Goal: Check status: Check status

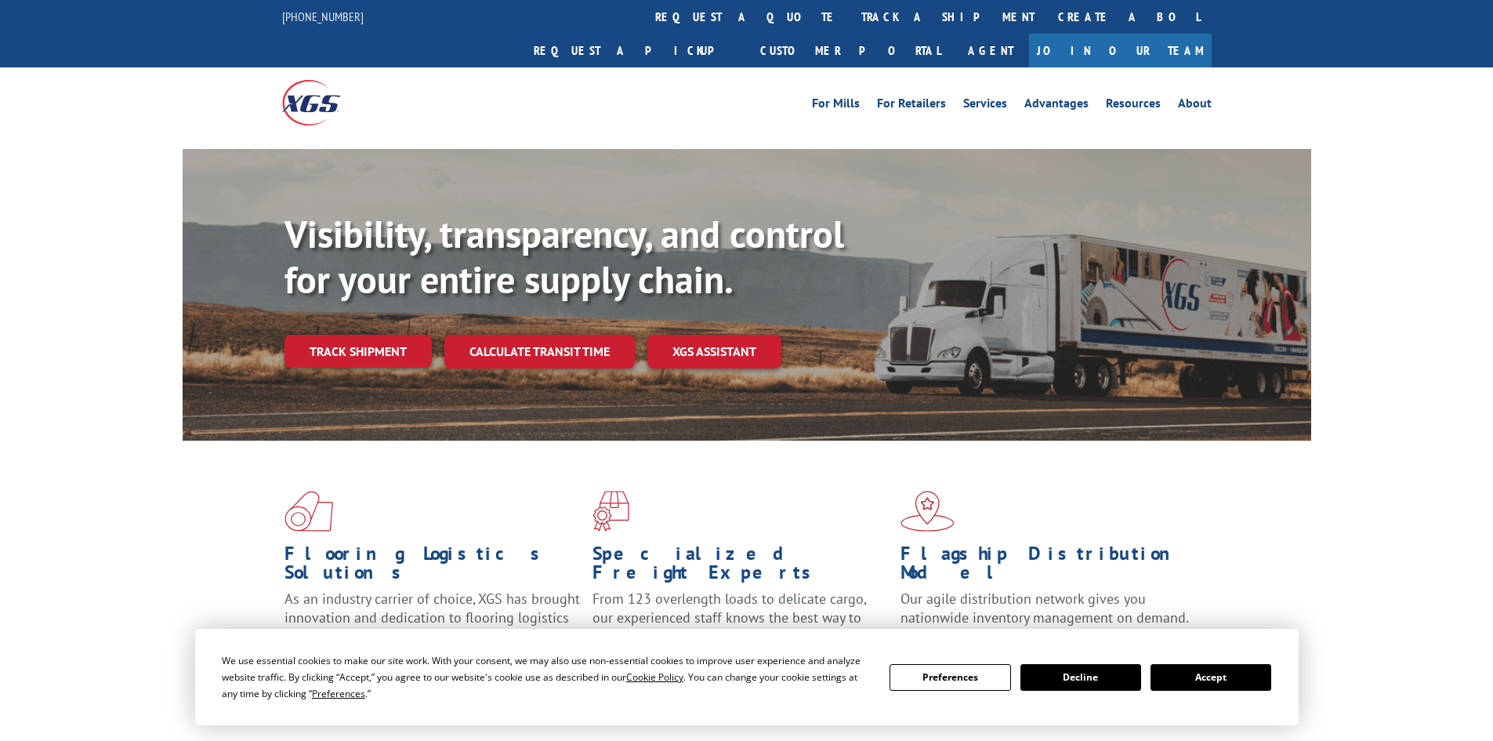
click at [519, 338] on div "Visibility, transparency, and control for your entire supply chain. Track shipm…" at bounding box center [798, 321] width 1027 height 219
click at [321, 335] on link "Track shipment" at bounding box center [358, 351] width 147 height 33
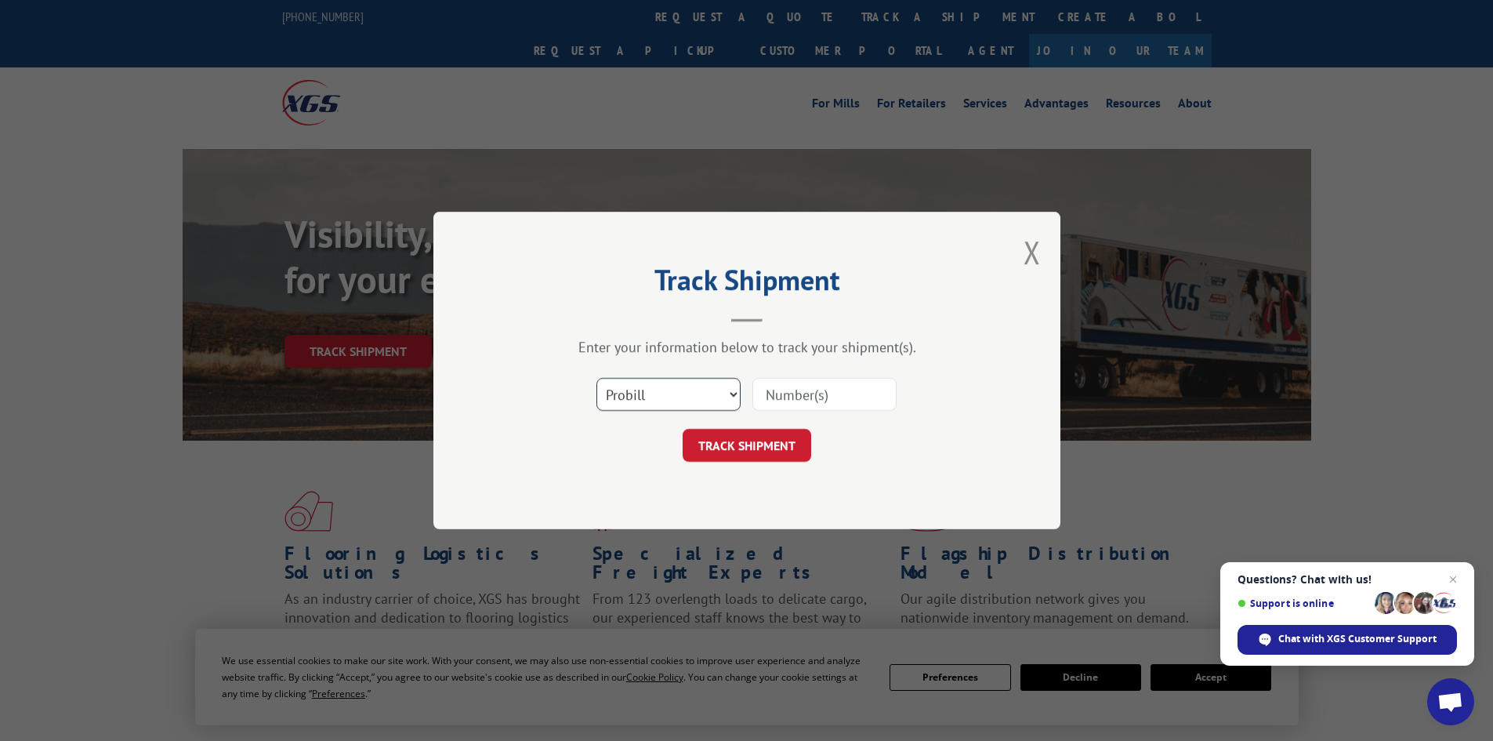
click at [629, 388] on select "Select category... Probill BOL PO" at bounding box center [669, 394] width 144 height 33
click at [597, 378] on select "Select category... Probill BOL PO" at bounding box center [669, 394] width 144 height 33
paste input "09480300000436921"
type input "09480300000436921"
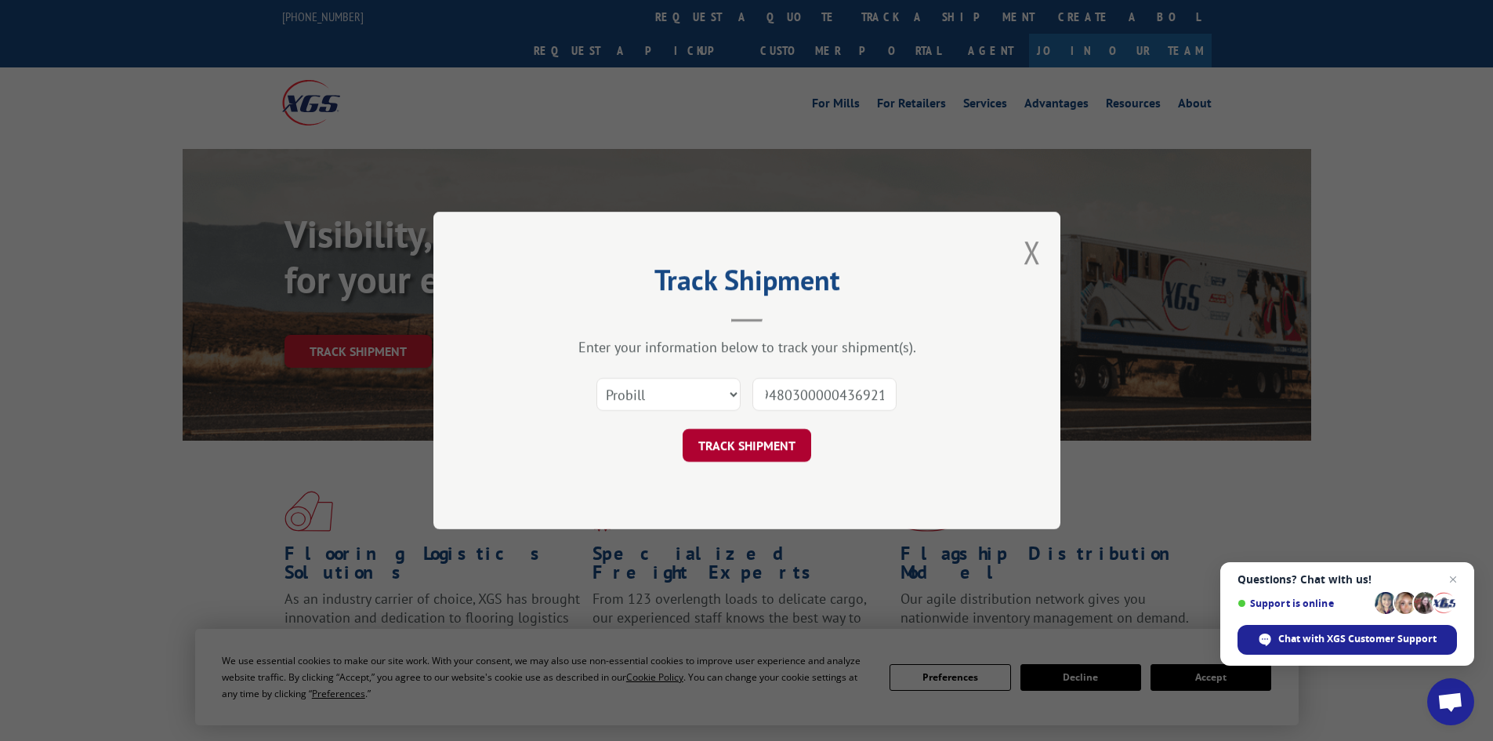
scroll to position [0, 0]
click at [755, 442] on button "TRACK SHIPMENT" at bounding box center [747, 445] width 129 height 33
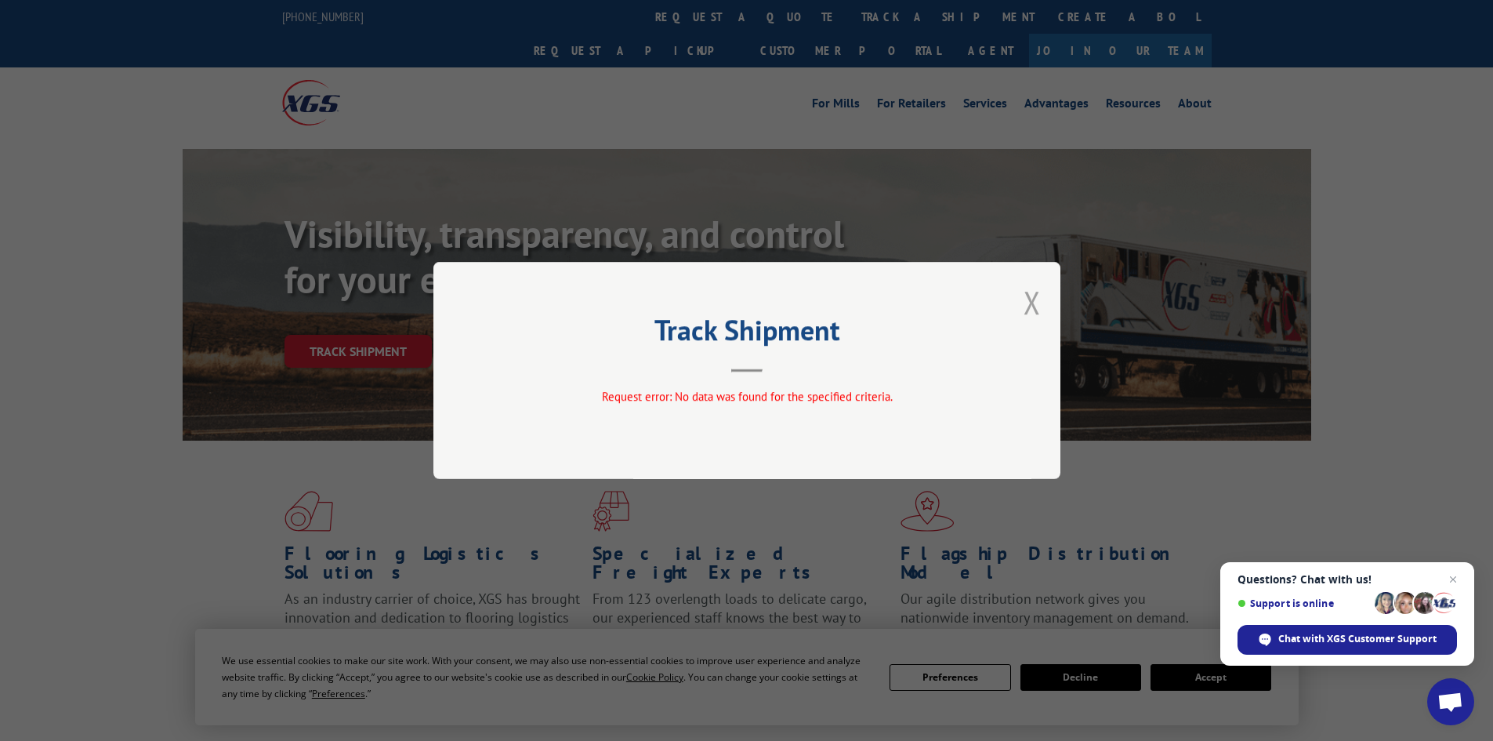
click at [1029, 299] on button "Close modal" at bounding box center [1032, 302] width 17 height 42
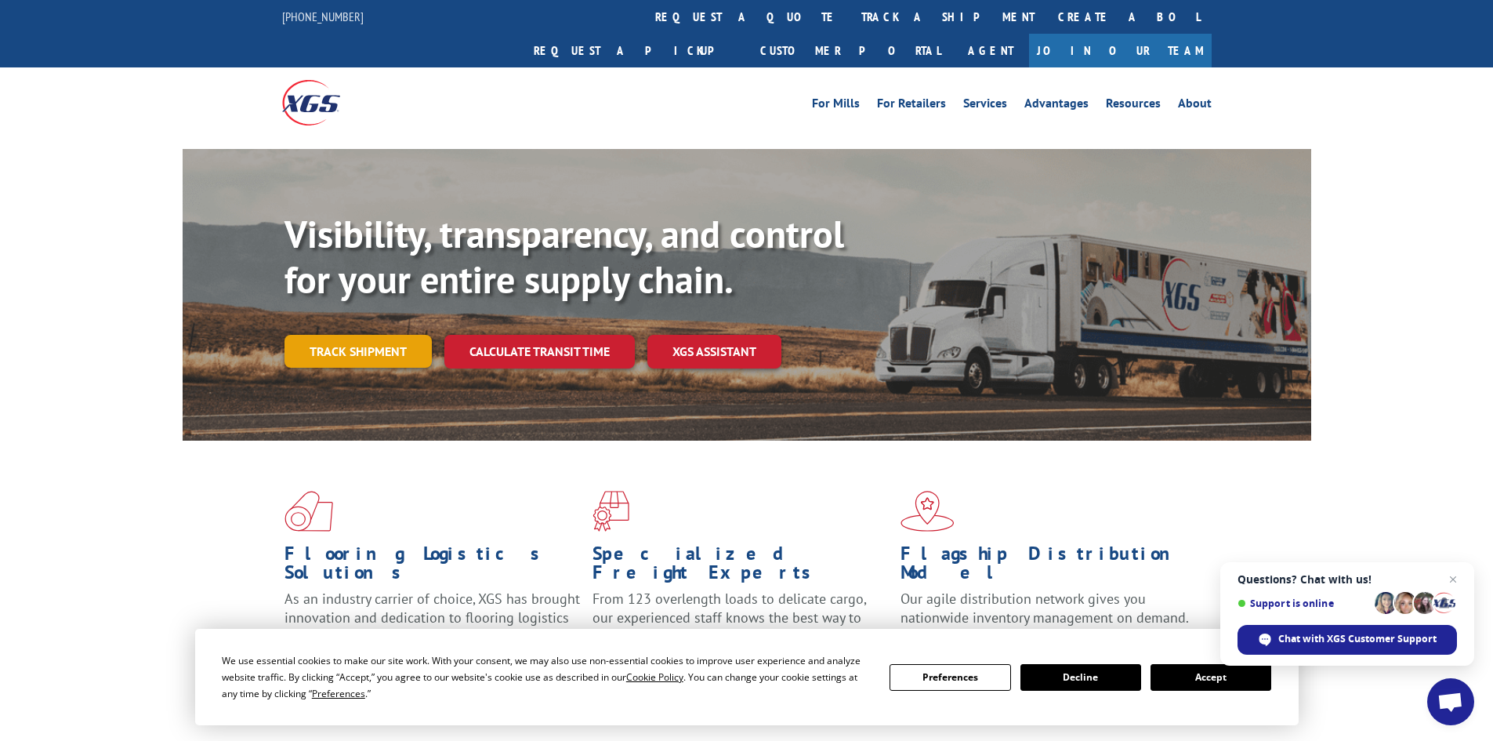
click at [325, 335] on link "Track shipment" at bounding box center [358, 351] width 147 height 33
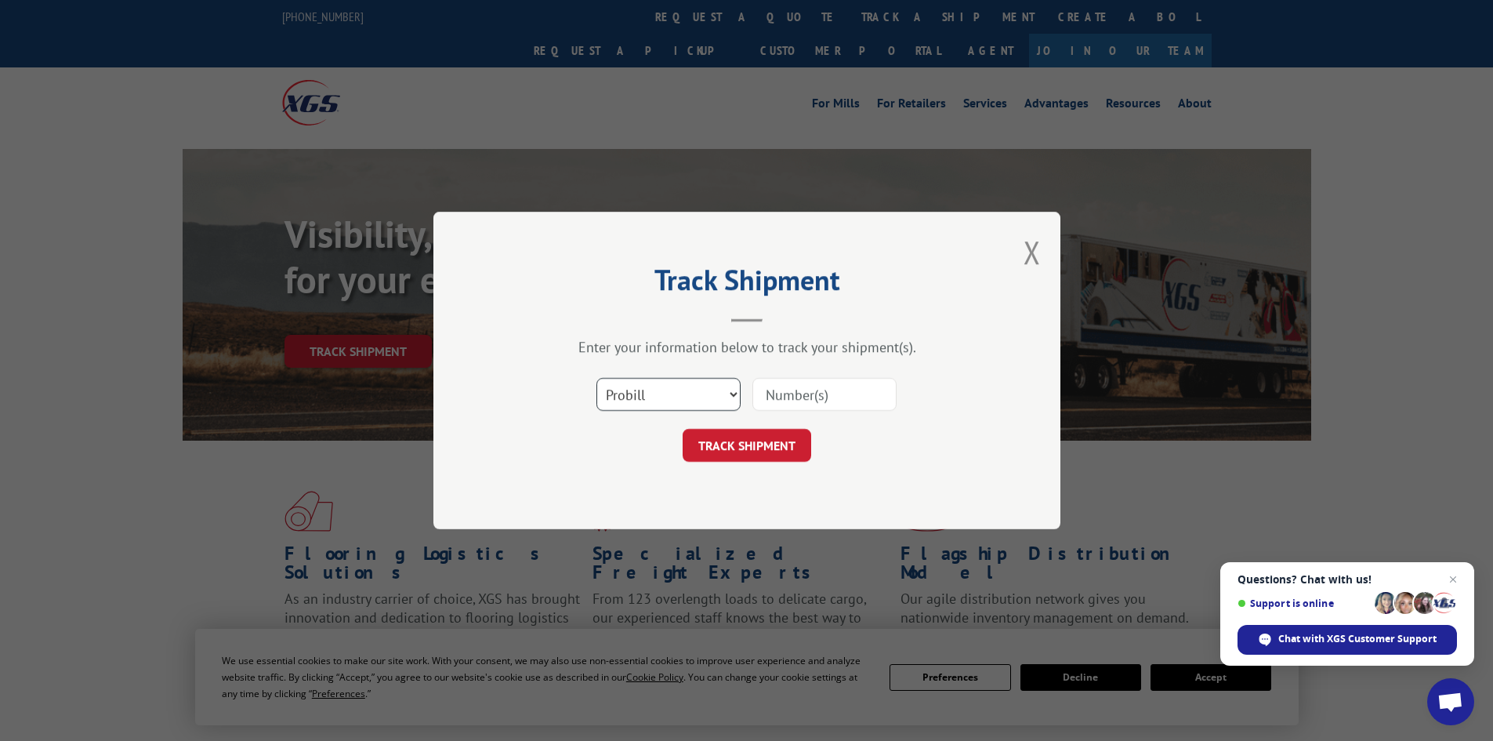
click at [633, 397] on select "Select category... Probill BOL PO" at bounding box center [669, 394] width 144 height 33
select select "bol"
click at [597, 378] on select "Select category... Probill BOL PO" at bounding box center [669, 394] width 144 height 33
paste input "09480300000436921"
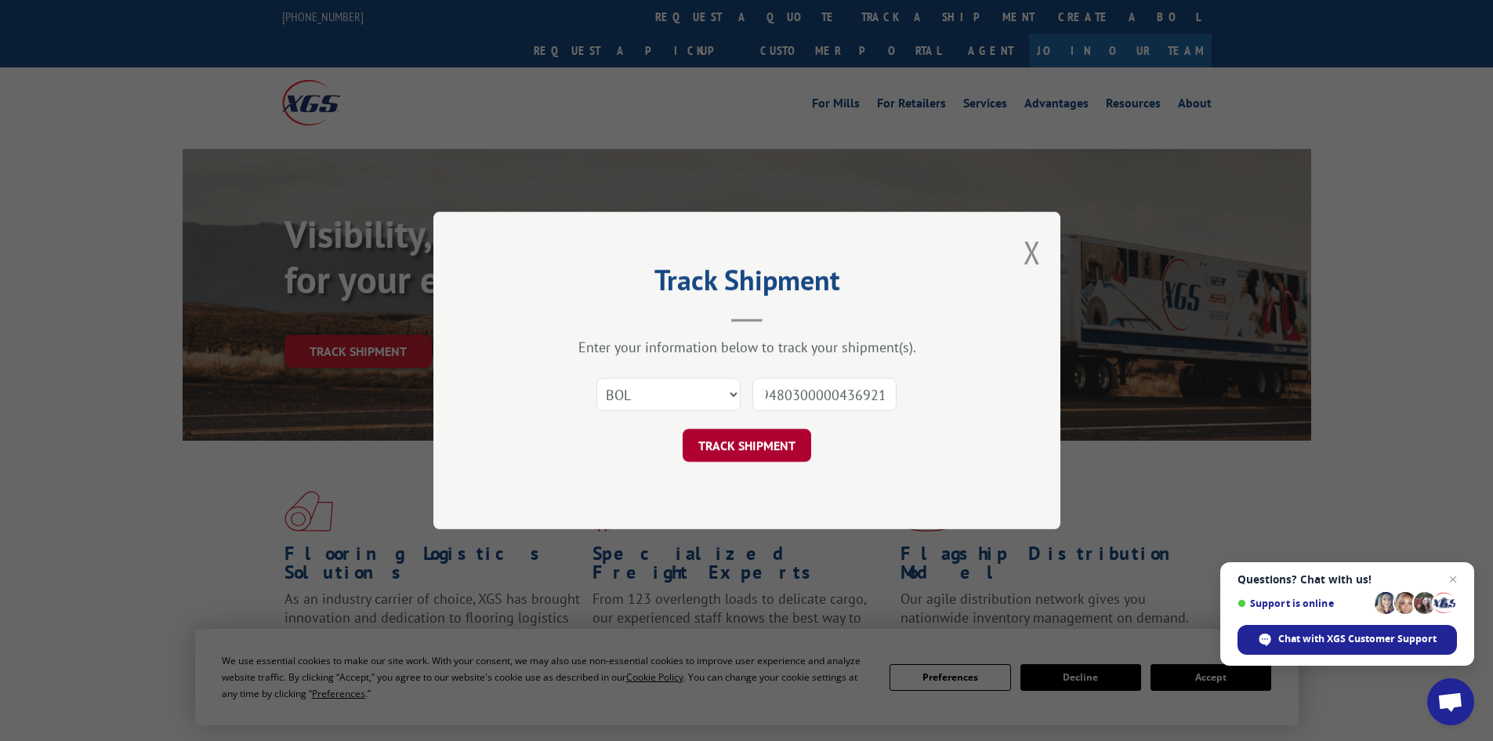
type input "09480300000436921"
click at [727, 444] on button "TRACK SHIPMENT" at bounding box center [747, 445] width 129 height 33
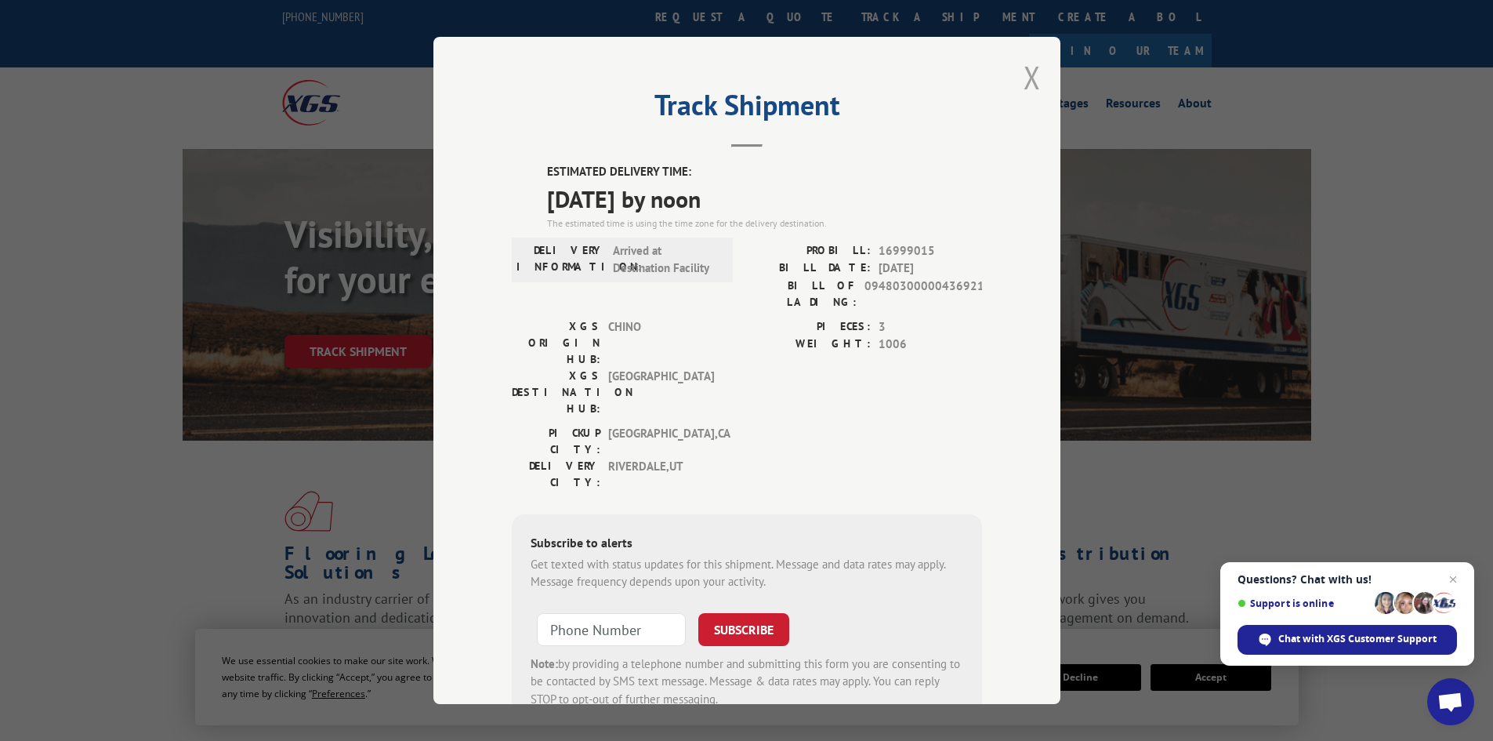
click at [1024, 79] on button "Close modal" at bounding box center [1032, 77] width 17 height 42
